Goal: Task Accomplishment & Management: Complete application form

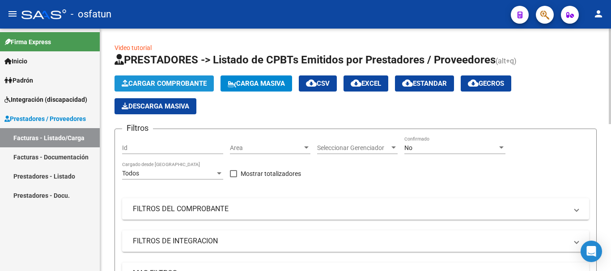
click at [168, 87] on span "Cargar Comprobante" at bounding box center [164, 84] width 85 height 8
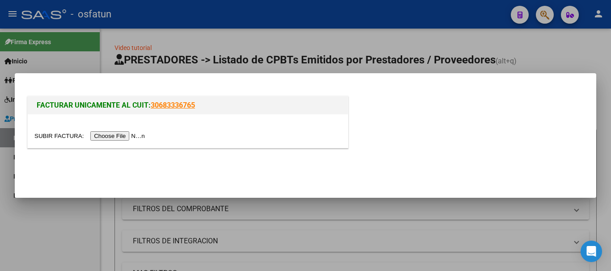
click at [129, 137] on input "file" at bounding box center [90, 135] width 113 height 9
click at [121, 138] on input "file" at bounding box center [90, 135] width 113 height 9
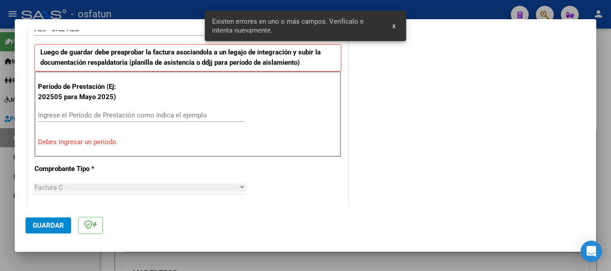
scroll to position [313, 0]
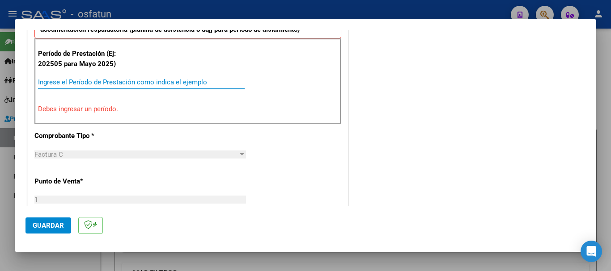
click at [65, 80] on input "Ingrese el Período de Prestación como indica el ejemplo" at bounding box center [141, 82] width 207 height 8
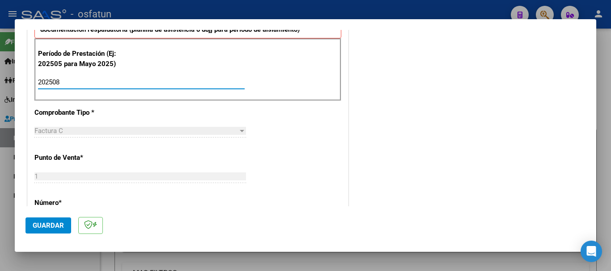
type input "202508"
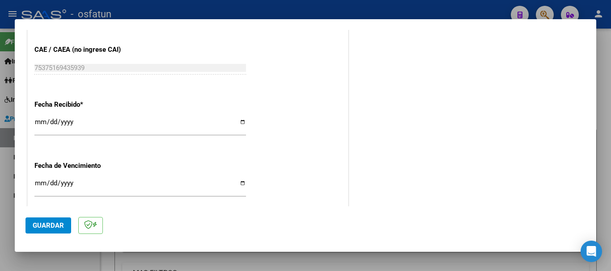
scroll to position [706, 0]
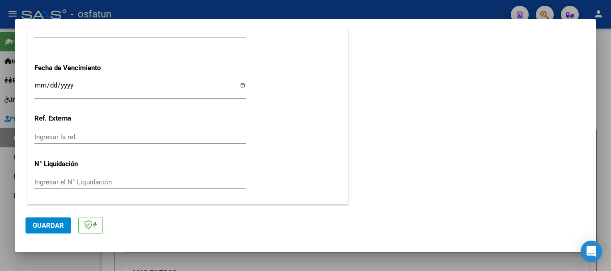
click at [38, 226] on span "Guardar" at bounding box center [48, 226] width 31 height 8
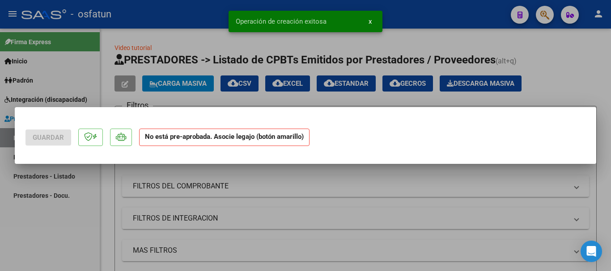
scroll to position [0, 0]
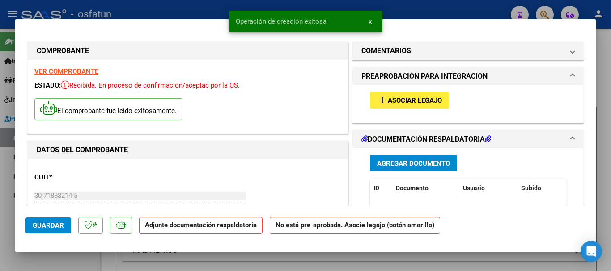
click at [413, 104] on span "Asociar Legajo" at bounding box center [415, 101] width 54 height 8
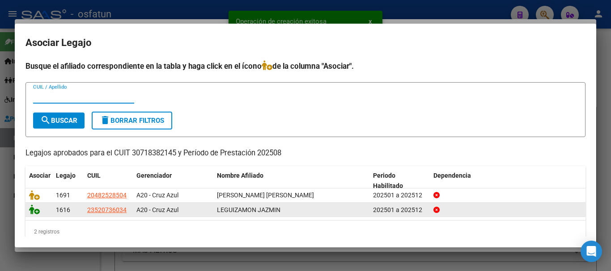
click at [29, 214] on icon at bounding box center [34, 210] width 11 height 10
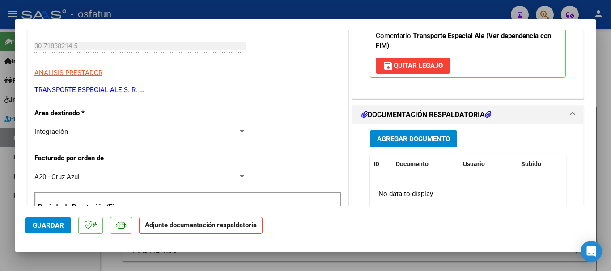
scroll to position [198, 0]
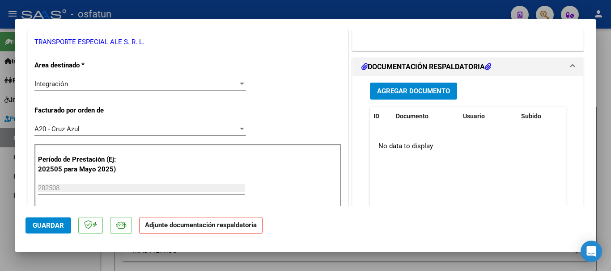
click at [395, 92] on span "Agregar Documento" at bounding box center [413, 92] width 73 height 8
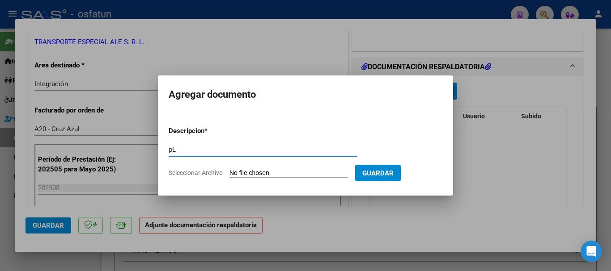
type input "p"
type input "Pl. asistencia"
click at [265, 178] on form "Descripcion * Pl. asistencia Escriba aquí una descripcion Seleccionar Archivo G…" at bounding box center [306, 151] width 274 height 65
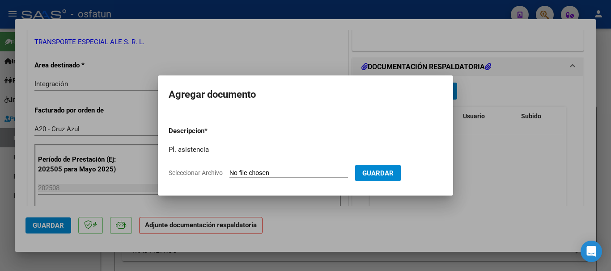
click at [290, 175] on input "Seleccionar Archivo" at bounding box center [288, 173] width 118 height 8
type input "C:\fakepath\Planilla asistencia [PERSON_NAME] - Terapias - [DATE] 001.jpg"
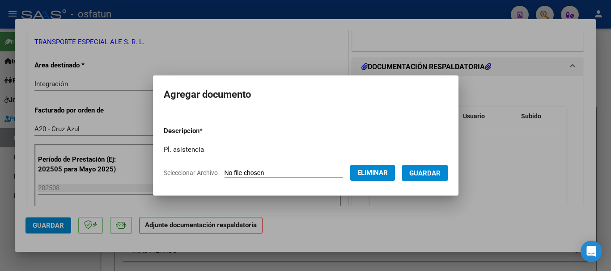
click at [420, 181] on form "Descripcion * Pl. asistencia Escriba aquí una descripcion Seleccionar Archivo E…" at bounding box center [306, 151] width 284 height 65
drag, startPoint x: 438, startPoint y: 165, endPoint x: 431, endPoint y: 183, distance: 18.7
click at [439, 166] on button "Guardar" at bounding box center [425, 173] width 46 height 17
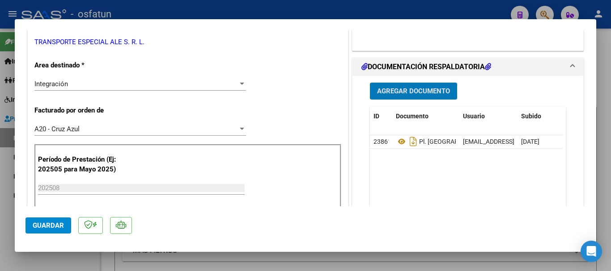
click at [415, 97] on button "Agregar Documento" at bounding box center [413, 91] width 87 height 17
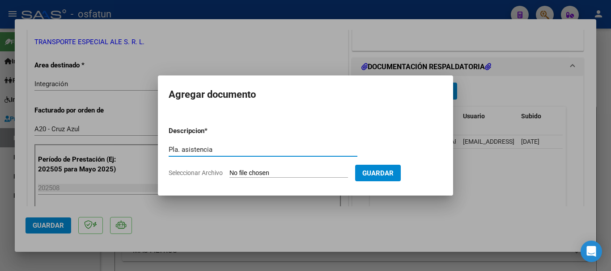
type input "Pla. asistencia"
click at [314, 173] on input "Seleccionar Archivo" at bounding box center [288, 173] width 118 height 8
type input "C:\fakepath\Planilla asistencia [PERSON_NAME] - Escuela - [DATE] 001.jpg"
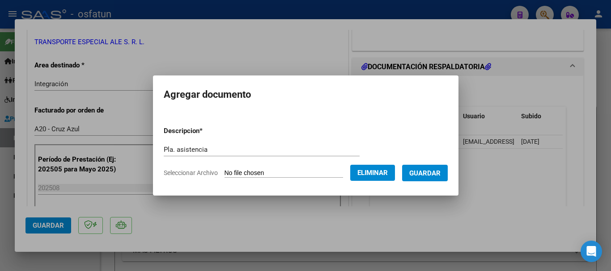
click at [434, 179] on button "Guardar" at bounding box center [425, 173] width 46 height 17
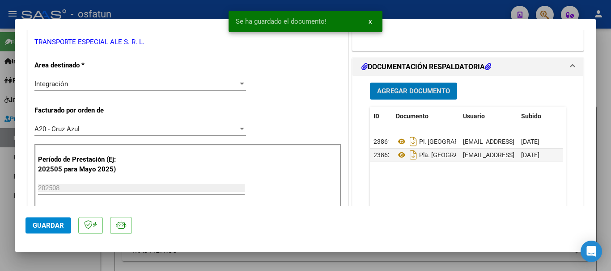
click at [395, 96] on button "Agregar Documento" at bounding box center [413, 91] width 87 height 17
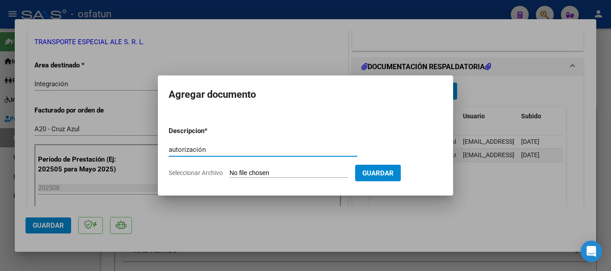
type input "autorización"
click at [290, 176] on input "Seleccionar Archivo" at bounding box center [288, 173] width 118 height 8
type input "C:\fakepath\Autorización [PERSON_NAME] - Año 2025 001.jpg"
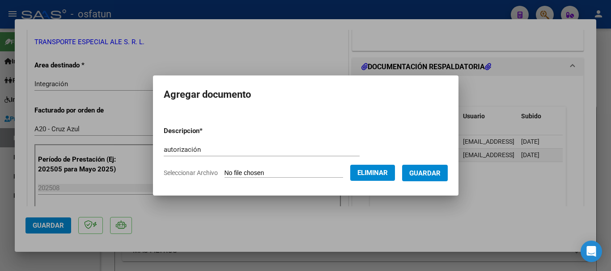
click at [438, 175] on span "Guardar" at bounding box center [424, 173] width 31 height 8
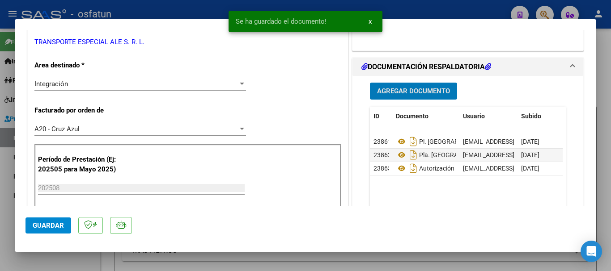
click at [35, 230] on button "Guardar" at bounding box center [48, 226] width 46 height 16
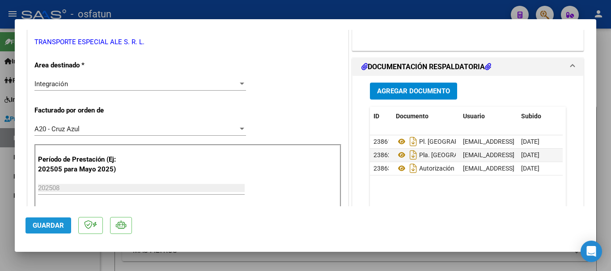
click at [57, 226] on span "Guardar" at bounding box center [48, 226] width 31 height 8
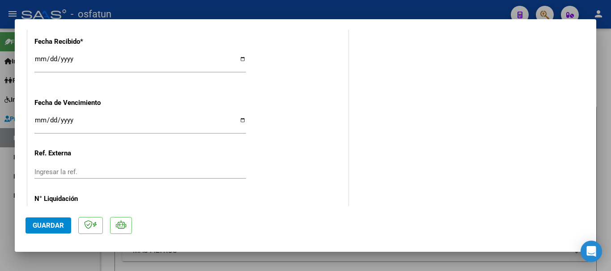
scroll to position [720, 0]
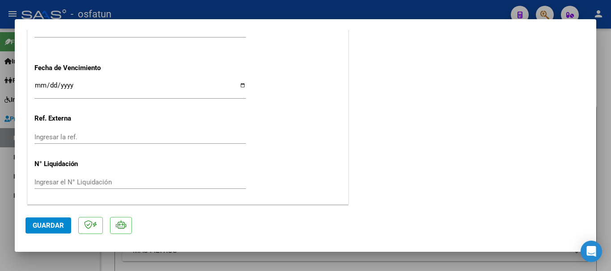
drag, startPoint x: 610, startPoint y: 194, endPoint x: 580, endPoint y: 198, distance: 30.7
click at [610, 194] on div at bounding box center [305, 135] width 611 height 271
type input "$ 0,00"
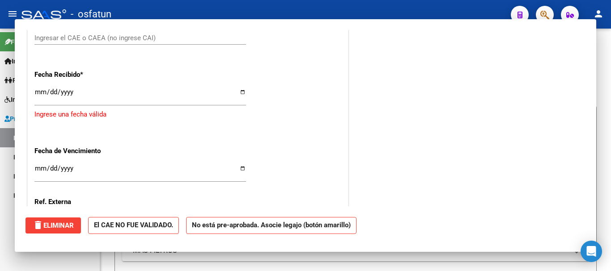
scroll to position [787, 0]
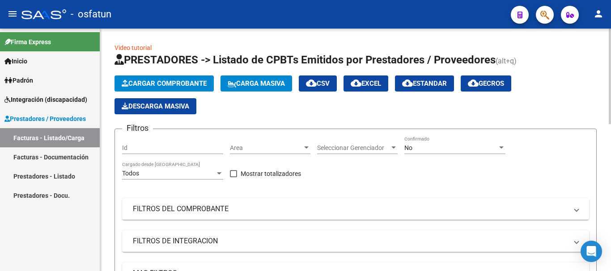
click at [155, 83] on span "Cargar Comprobante" at bounding box center [164, 84] width 85 height 8
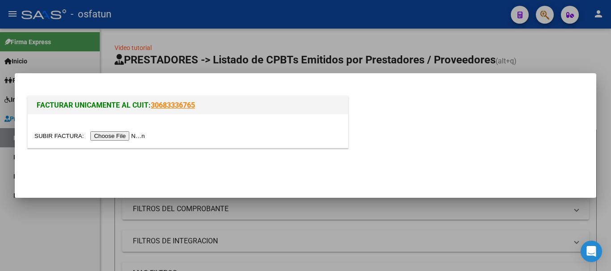
click at [140, 135] on input "file" at bounding box center [90, 135] width 113 height 9
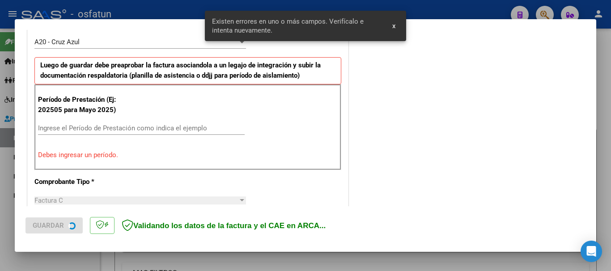
scroll to position [268, 0]
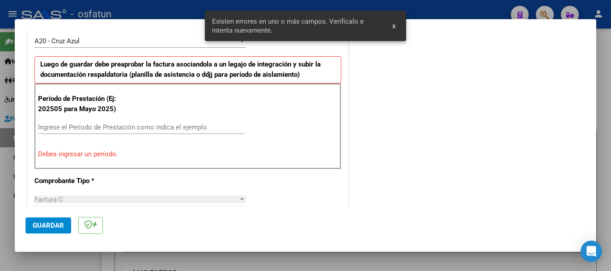
click at [137, 122] on div "Ingrese el Período de Prestación como indica el ejemplo" at bounding box center [141, 127] width 207 height 13
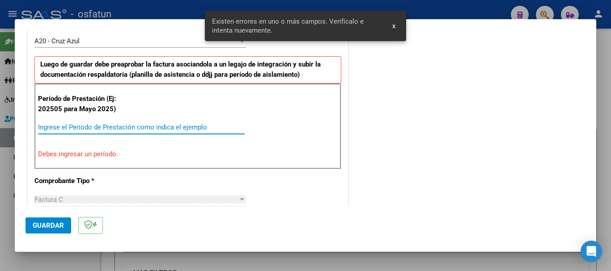
click at [117, 131] on input "Ingrese el Período de Prestación como indica el ejemplo" at bounding box center [141, 127] width 207 height 8
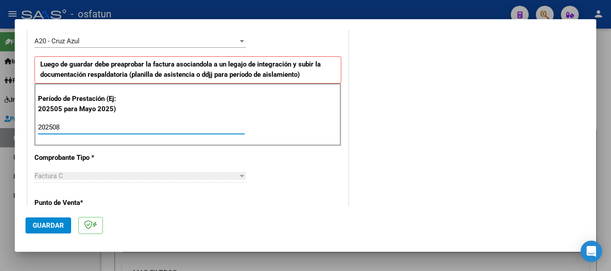
type input "202508"
click at [140, 43] on div "A20 - Cruz Azul" at bounding box center [135, 41] width 203 height 8
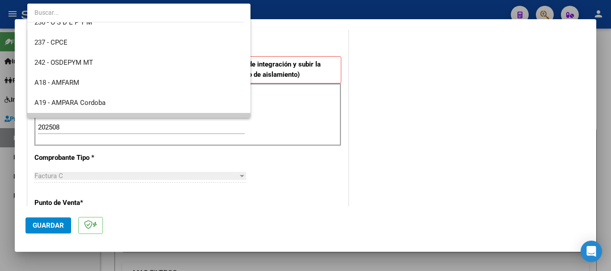
scroll to position [0, 0]
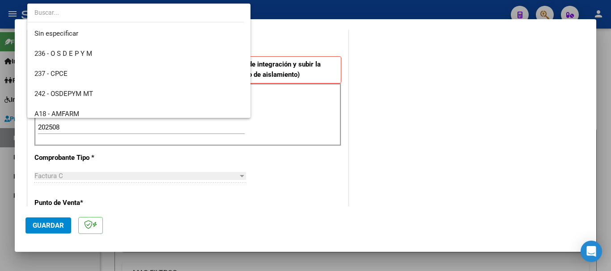
drag, startPoint x: 105, startPoint y: 7, endPoint x: 101, endPoint y: 8, distance: 4.7
click at [105, 8] on input "dropdown search" at bounding box center [135, 12] width 216 height 19
type input "s"
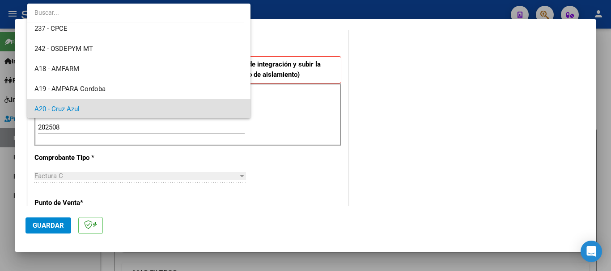
click at [464, 56] on div at bounding box center [305, 135] width 611 height 271
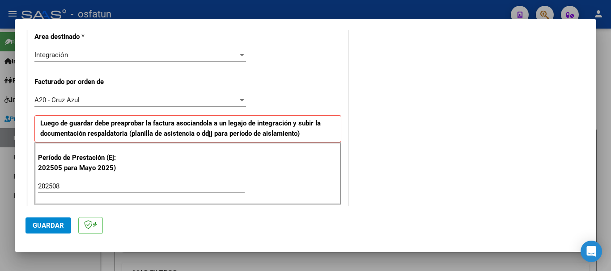
scroll to position [211, 0]
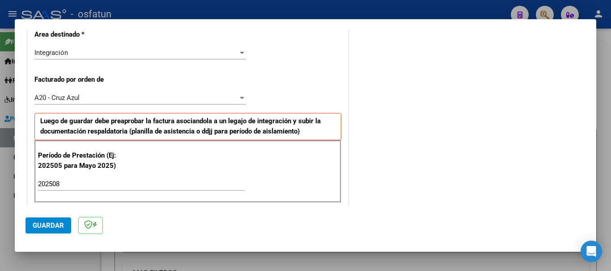
click at [97, 53] on div "Integración" at bounding box center [135, 53] width 203 height 8
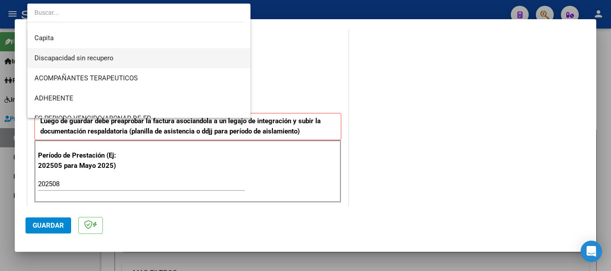
scroll to position [118, 0]
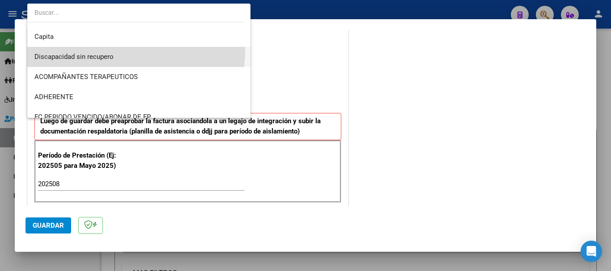
click at [128, 51] on span "Discapacidad sin recupero" at bounding box center [138, 57] width 209 height 20
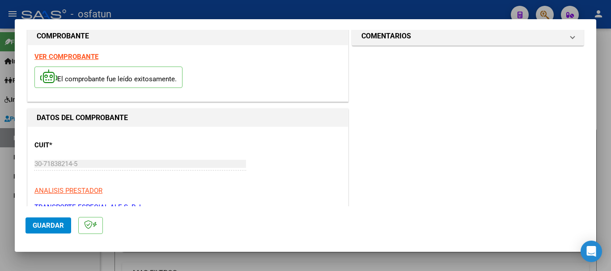
scroll to position [0, 0]
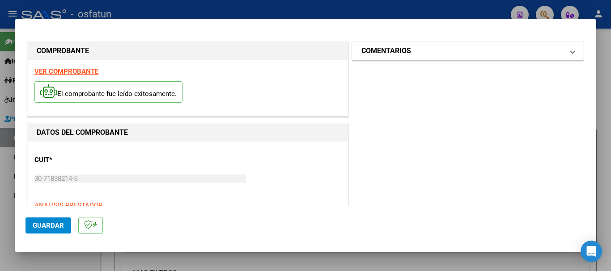
click at [426, 51] on mat-panel-title "COMENTARIOS" at bounding box center [462, 51] width 202 height 11
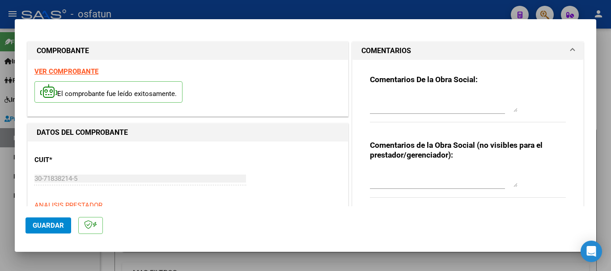
click at [401, 169] on div at bounding box center [444, 178] width 148 height 21
type textarea "s"
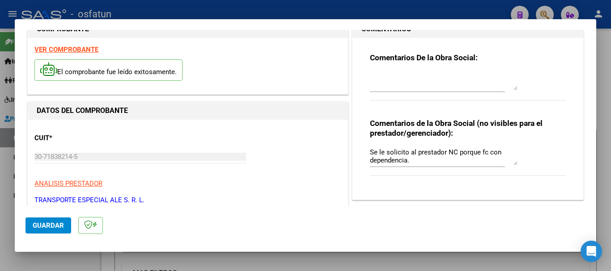
scroll to position [71, 0]
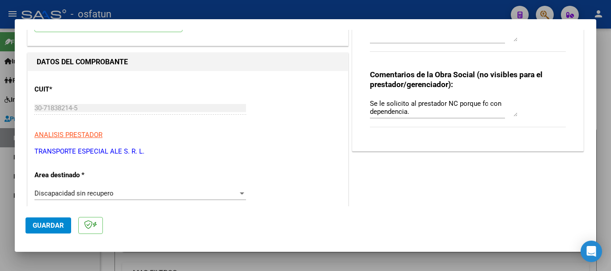
click at [411, 116] on textarea "Se le solicito al prestador NC porque fc con dependencia." at bounding box center [444, 108] width 148 height 18
type textarea "Se le solicito al prestador NC porque fc con dependencia. Fc Sin recupero."
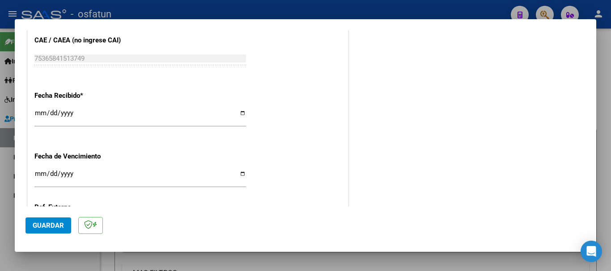
scroll to position [616, 0]
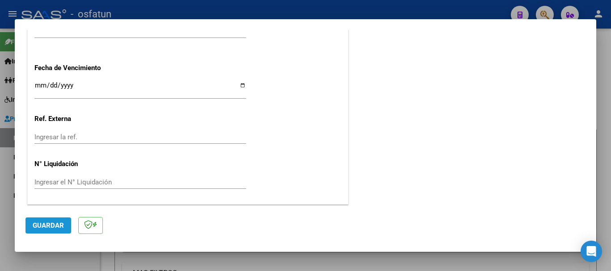
click at [43, 228] on span "Guardar" at bounding box center [48, 226] width 31 height 8
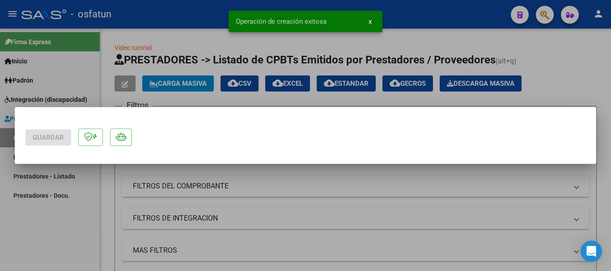
scroll to position [0, 0]
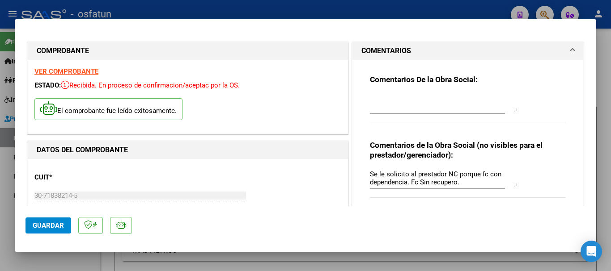
click at [607, 207] on div at bounding box center [305, 135] width 611 height 271
type input "$ 0,00"
